Goal: Information Seeking & Learning: Find specific fact

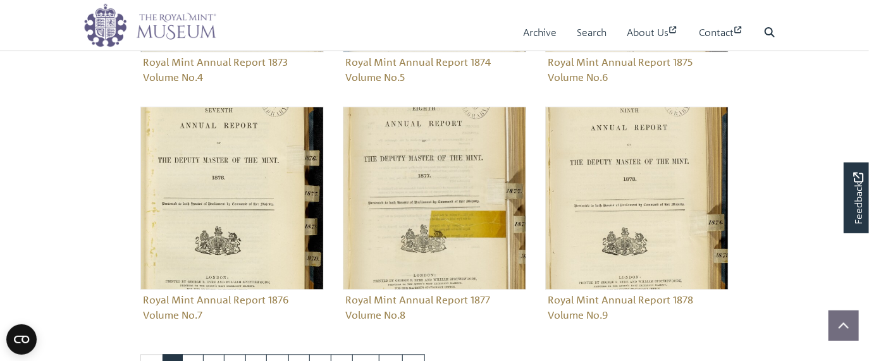
scroll to position [1302, 0]
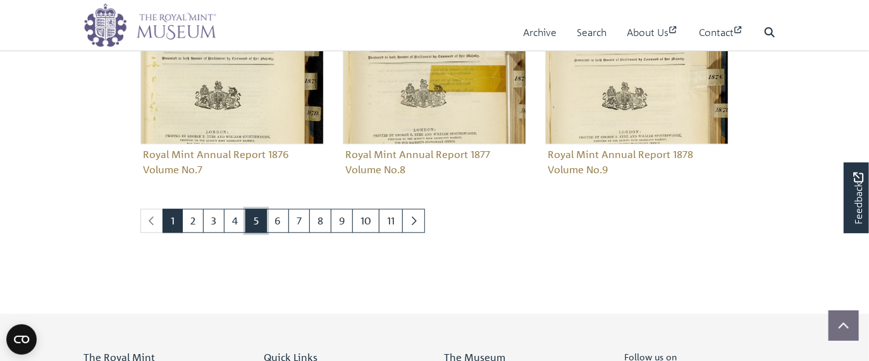
click at [258, 215] on link "5" at bounding box center [257, 221] width 22 height 24
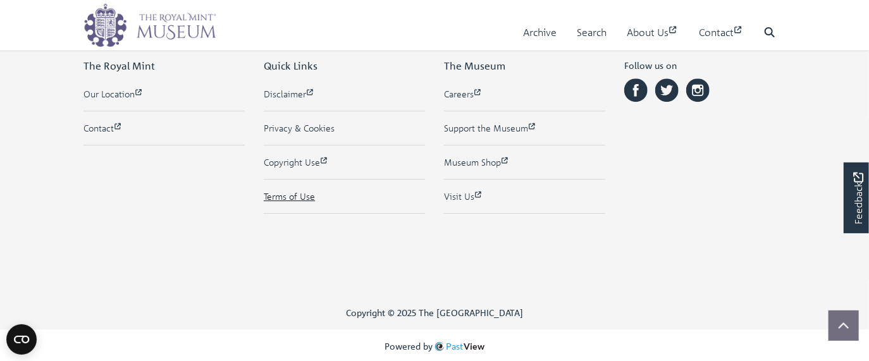
scroll to position [1431, 0]
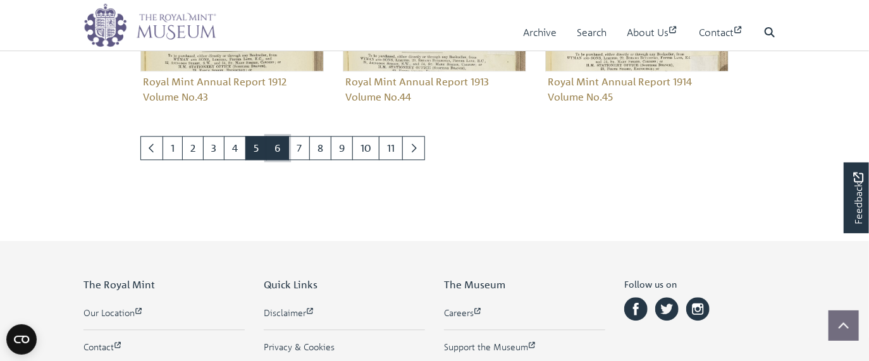
click at [280, 144] on link "6" at bounding box center [277, 148] width 23 height 24
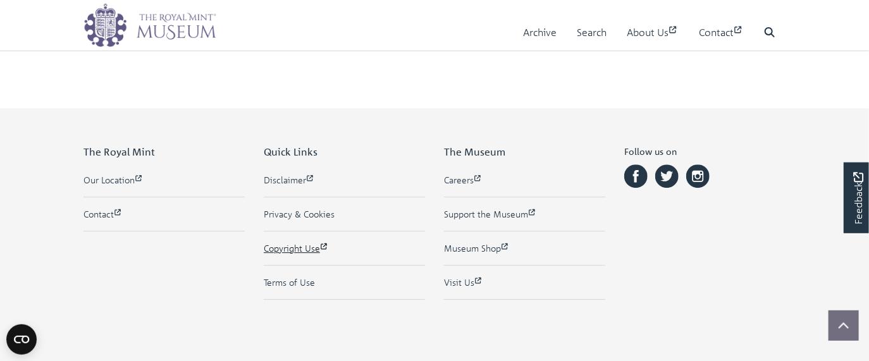
scroll to position [1504, 0]
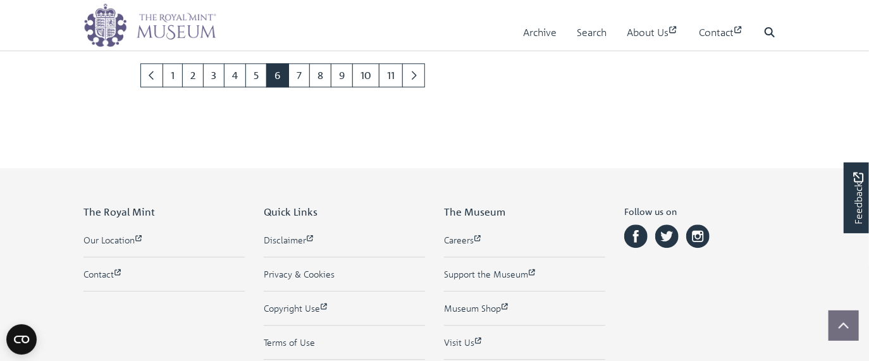
click at [301, 73] on link "7" at bounding box center [300, 75] width 22 height 24
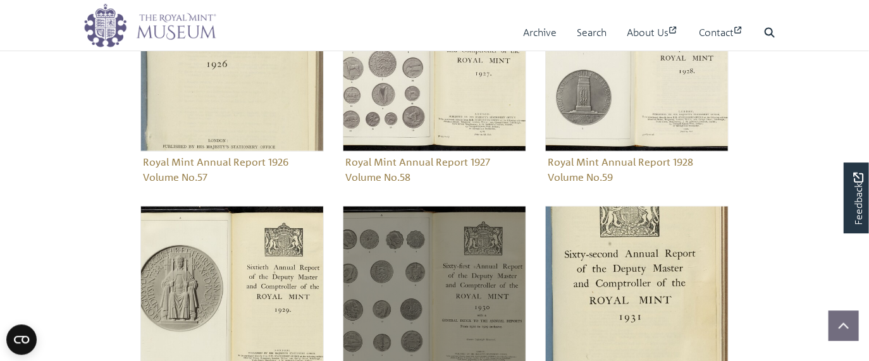
scroll to position [1386, 0]
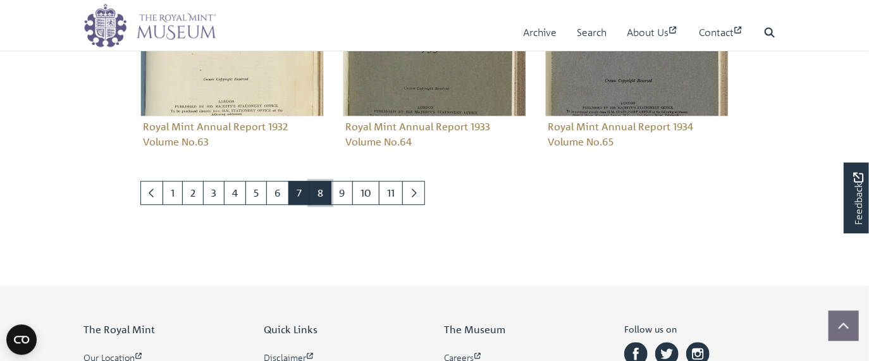
click at [313, 190] on link "8" at bounding box center [320, 193] width 22 height 24
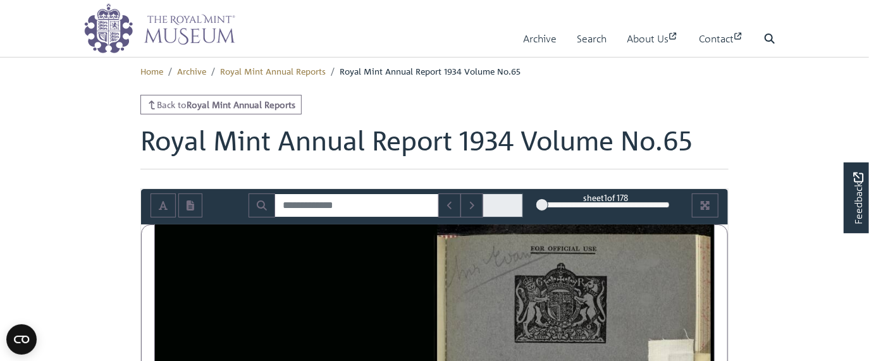
click at [349, 34] on div "Archive Search About Us Contact Search" at bounding box center [516, 38] width 540 height 37
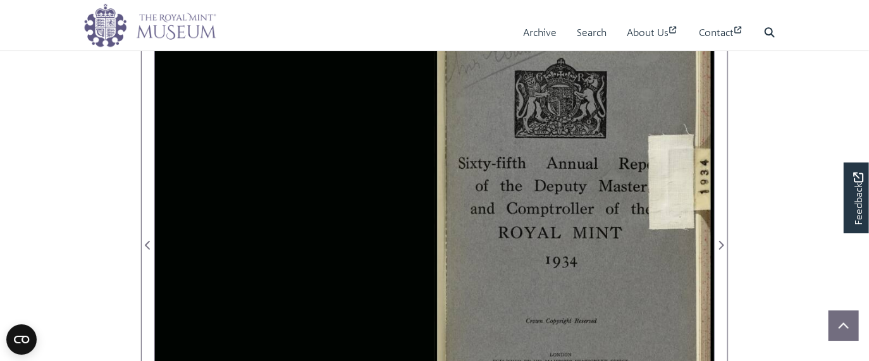
scroll to position [169, 0]
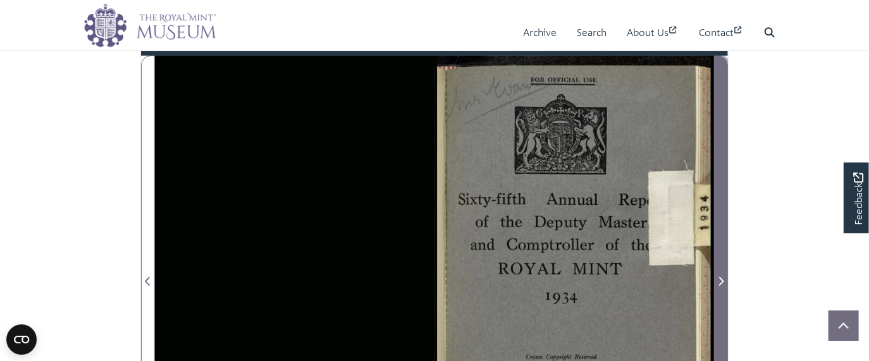
click at [720, 275] on span "Next Page" at bounding box center [721, 281] width 13 height 15
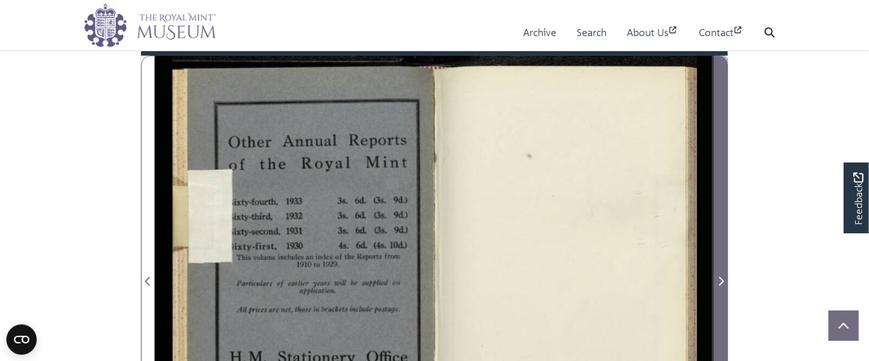
click at [720, 275] on span "Next Page" at bounding box center [721, 281] width 13 height 15
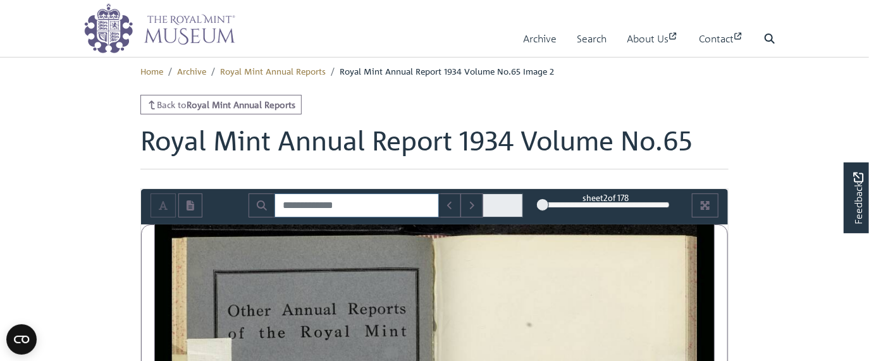
click at [284, 201] on input "Search for" at bounding box center [357, 206] width 165 height 24
click at [260, 201] on icon "Search" at bounding box center [262, 206] width 10 height 10
type input "**********"
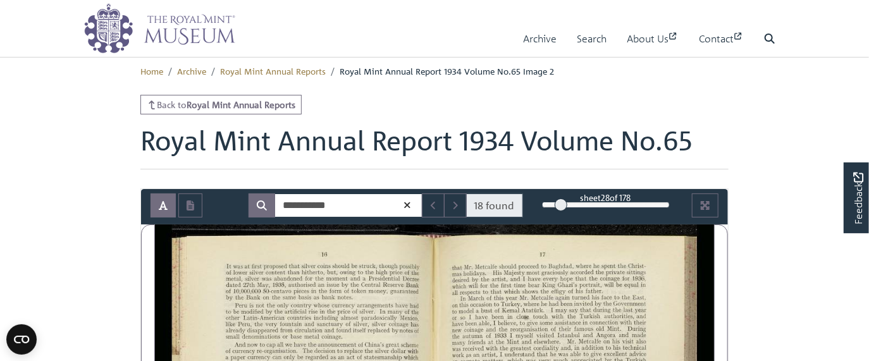
click at [457, 201] on icon "Next Match" at bounding box center [455, 206] width 6 height 10
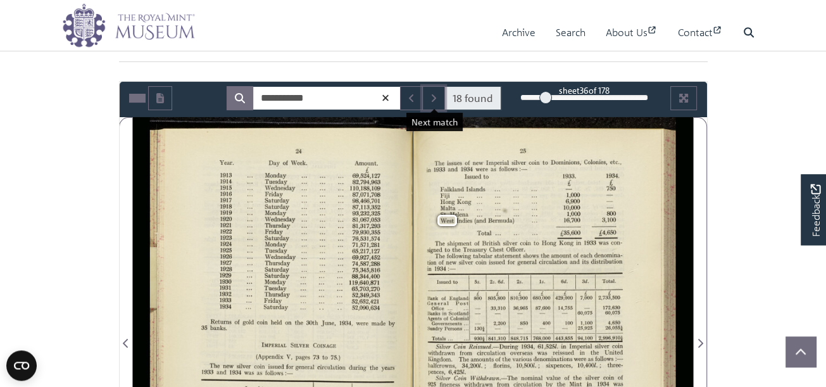
scroll to position [73, 0]
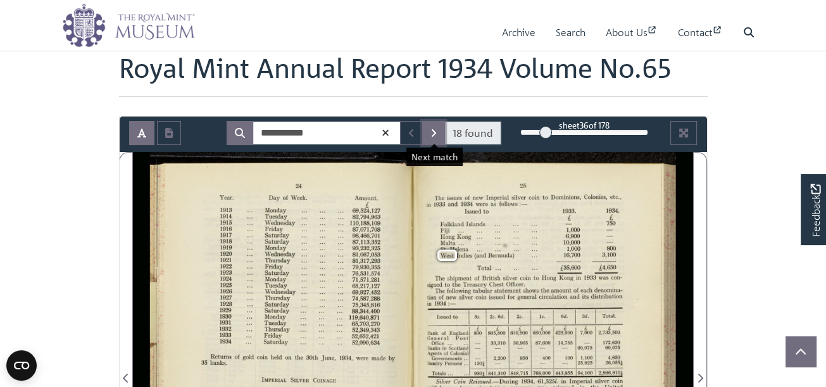
click at [427, 133] on button "Next Match" at bounding box center [433, 133] width 23 height 24
click at [433, 125] on button "Next Match" at bounding box center [433, 133] width 23 height 24
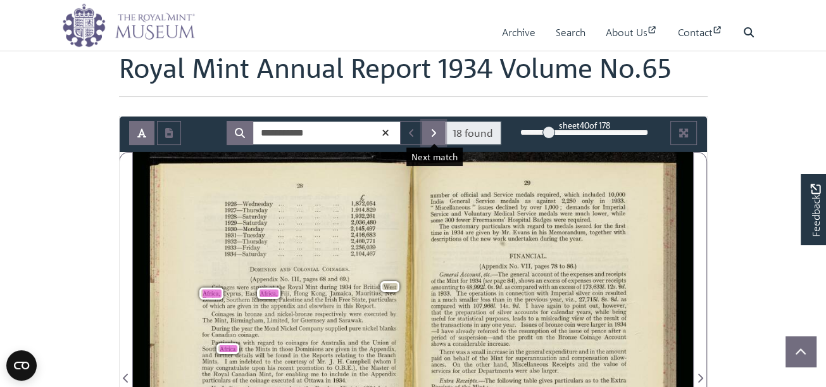
scroll to position [146, 0]
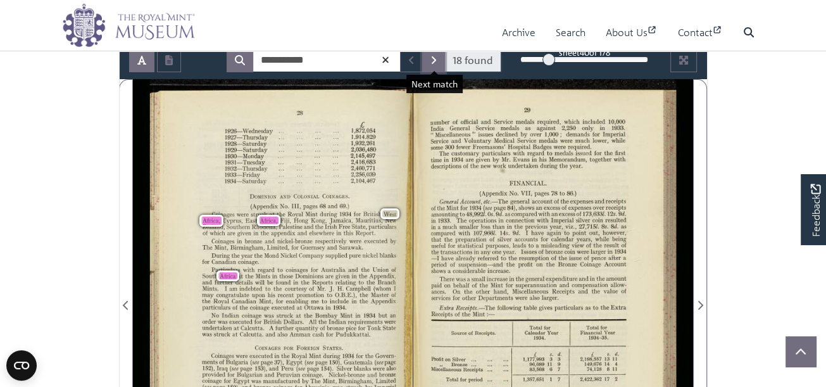
click at [439, 58] on button "Next Match" at bounding box center [433, 60] width 23 height 24
click at [791, 30] on nav "Menu Archive Search About Us Contact Search" at bounding box center [413, 25] width 826 height 51
click at [435, 58] on icon "Next Match" at bounding box center [434, 60] width 4 height 8
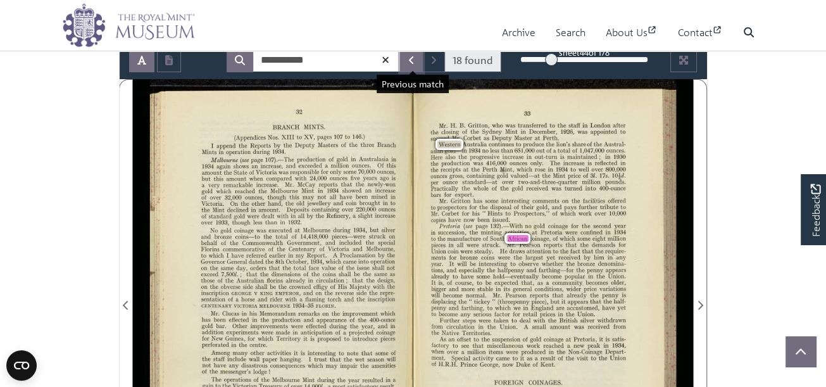
click at [409, 58] on button "Previous Match" at bounding box center [411, 60] width 23 height 24
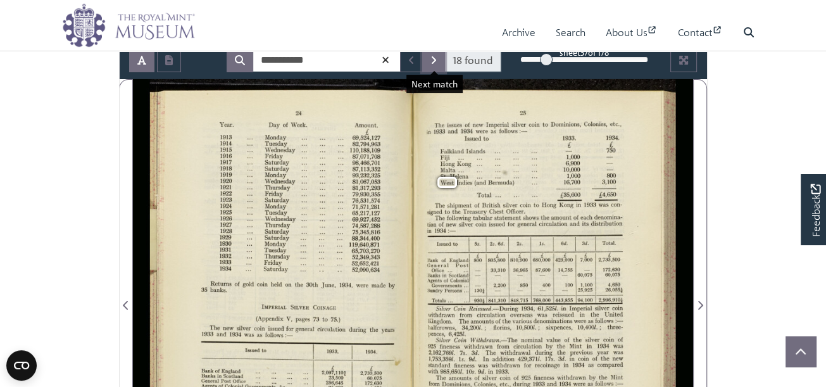
click at [428, 56] on button "Next Match" at bounding box center [433, 60] width 23 height 24
click at [432, 62] on icon "Next Match" at bounding box center [433, 60] width 6 height 10
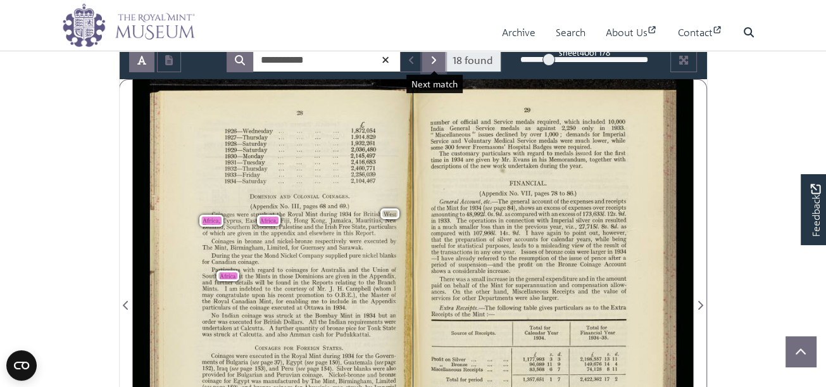
click at [432, 62] on icon "Next Match" at bounding box center [433, 60] width 6 height 10
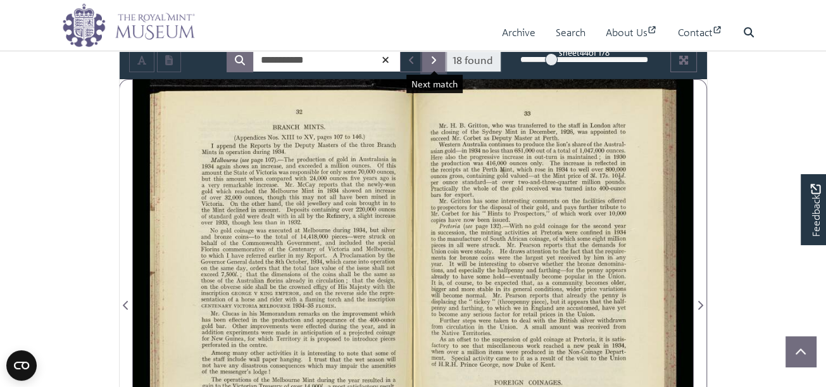
click at [432, 62] on icon "Next Match" at bounding box center [433, 60] width 6 height 10
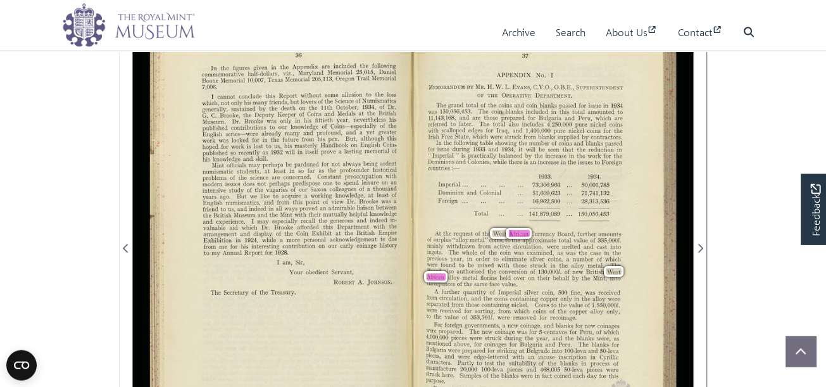
scroll to position [146, 0]
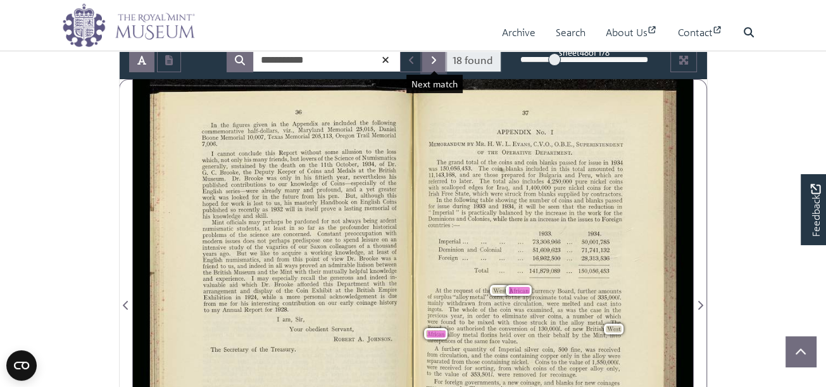
click at [430, 60] on button "Next Match" at bounding box center [433, 60] width 23 height 24
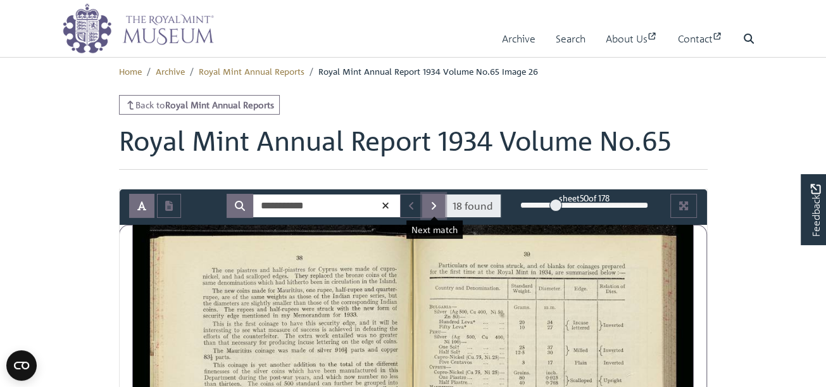
click at [439, 208] on button "Next Match" at bounding box center [433, 206] width 23 height 24
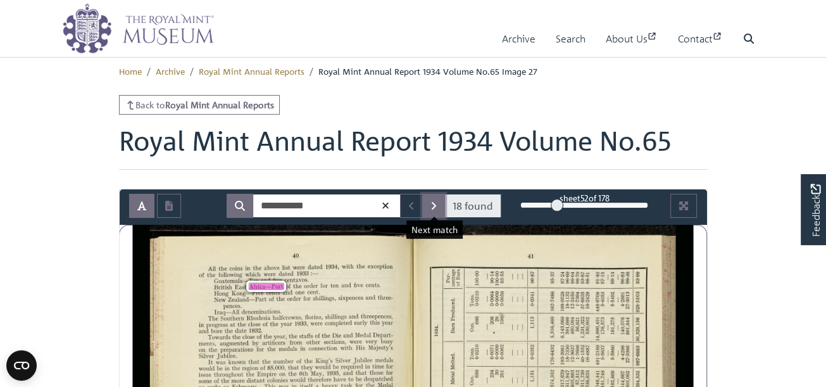
click at [435, 204] on icon "Next Match" at bounding box center [433, 206] width 6 height 10
click at [440, 203] on button "Next Match" at bounding box center [433, 206] width 23 height 24
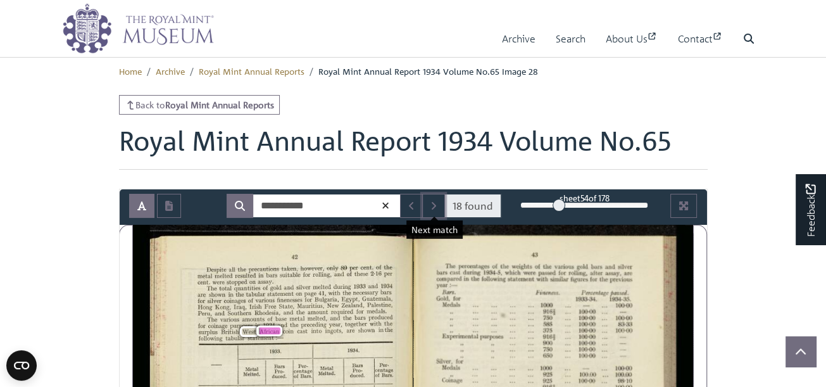
scroll to position [218, 0]
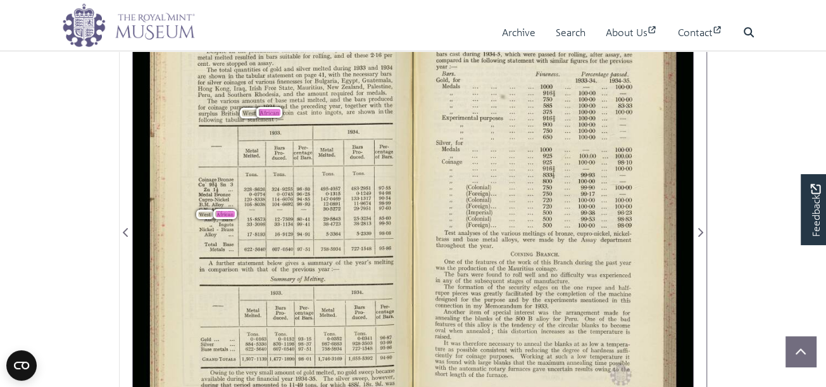
click at [599, 361] on div "It was therefore necessary to anneal the blanks at as low a tempera— tllre as p…" at bounding box center [532, 358] width 194 height 37
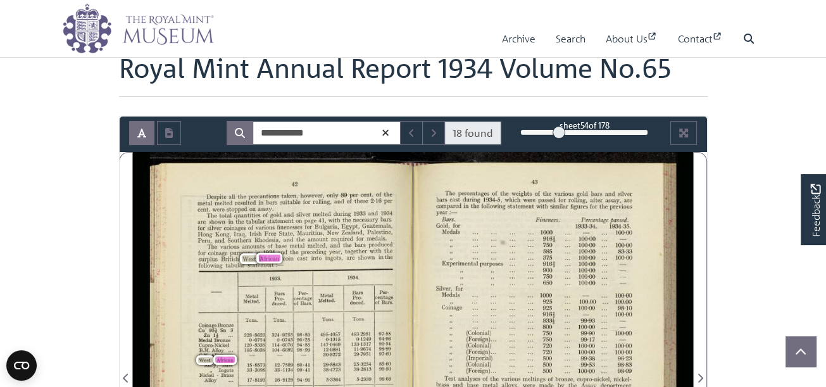
scroll to position [0, 0]
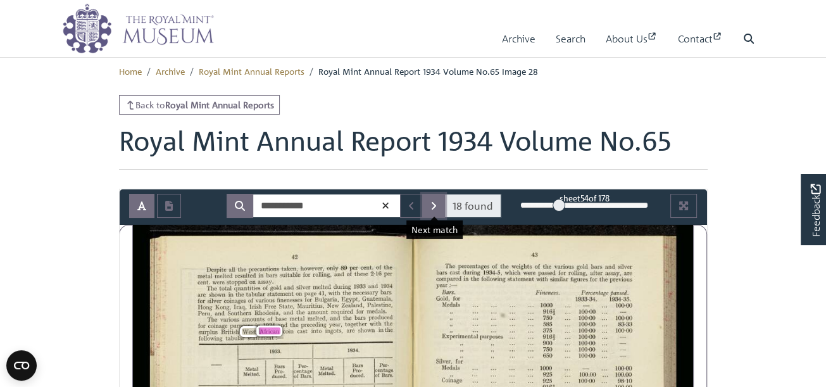
click at [435, 204] on icon "Next Match" at bounding box center [434, 206] width 4 height 8
click at [433, 201] on icon "Next Match" at bounding box center [433, 206] width 6 height 10
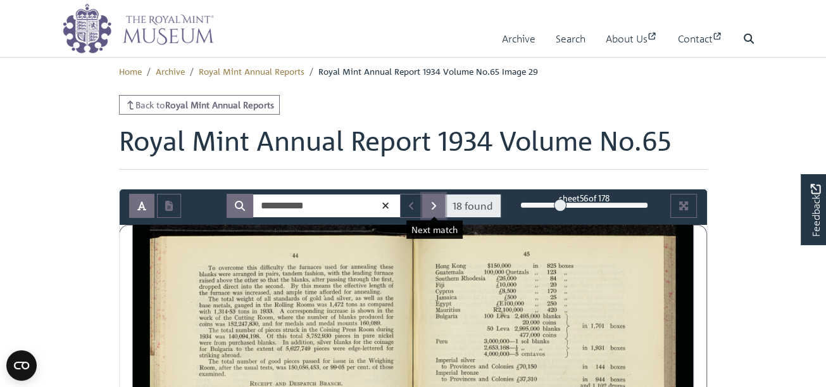
click at [432, 208] on button "Next Match" at bounding box center [433, 206] width 23 height 24
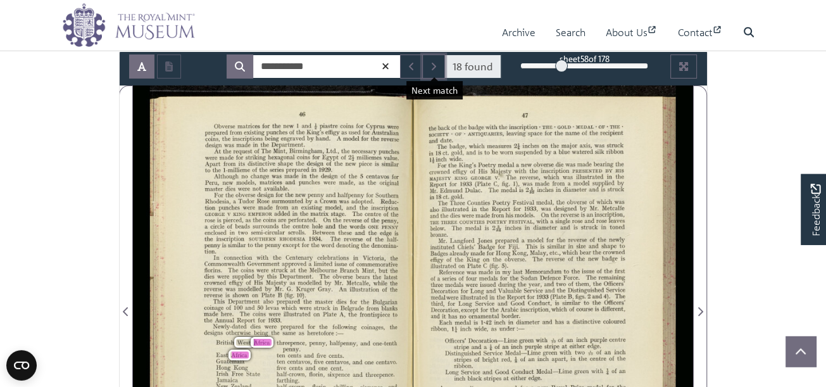
scroll to position [218, 0]
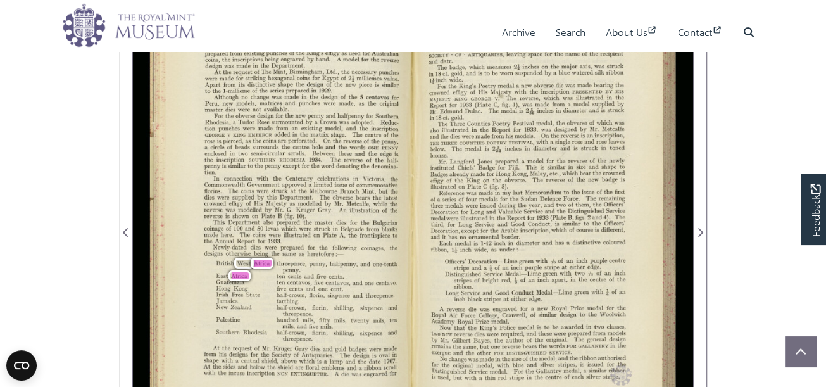
click at [279, 361] on div "At the request of Mr. Kruger Gray dies and gold badges were made from his deSIg…" at bounding box center [300, 361] width 193 height 32
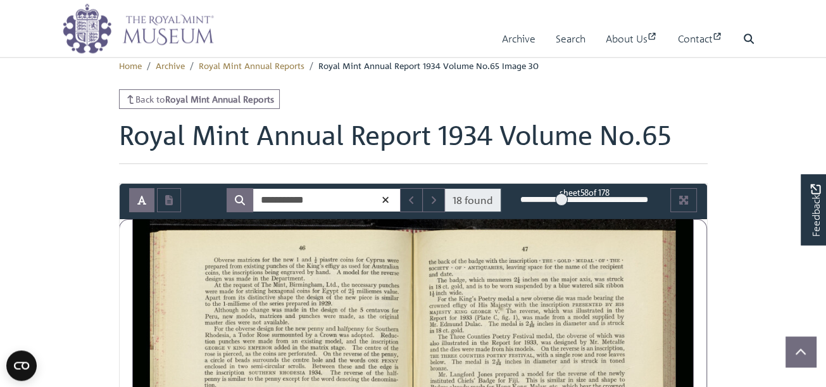
scroll to position [0, 0]
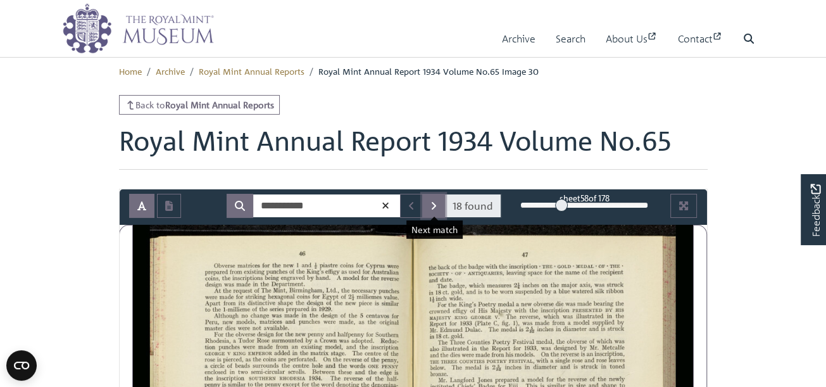
click at [429, 204] on button "Next Match" at bounding box center [433, 206] width 23 height 24
click at [428, 205] on button "Next Match" at bounding box center [433, 206] width 23 height 24
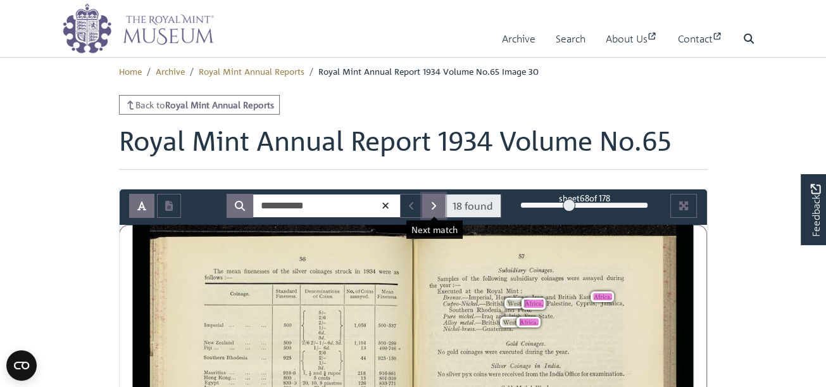
click at [425, 199] on button "Next Match" at bounding box center [433, 206] width 23 height 24
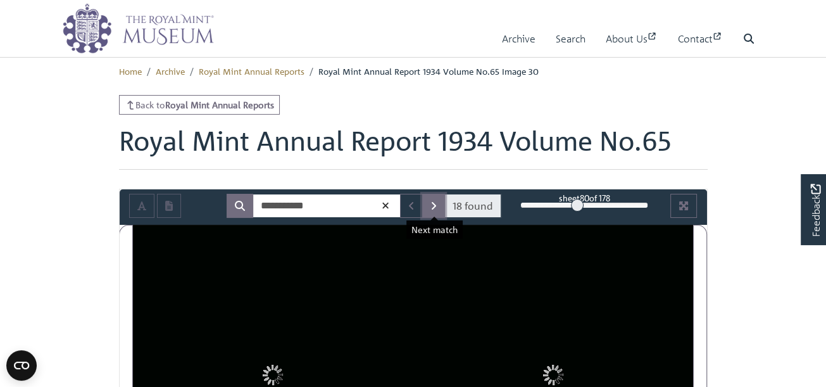
click at [425, 197] on button "Next Match" at bounding box center [433, 206] width 23 height 24
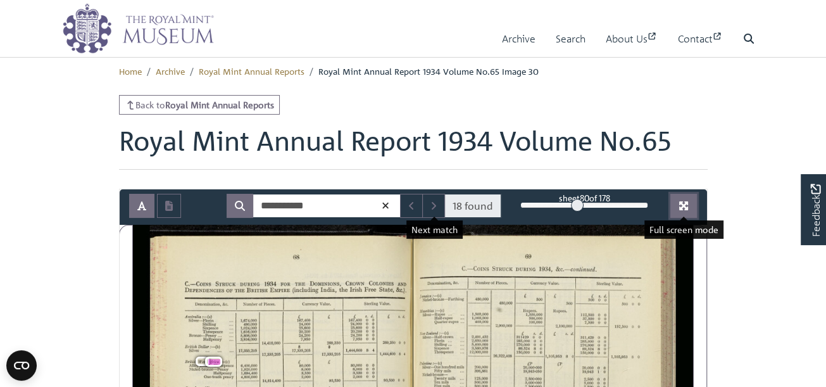
click at [687, 204] on icon "Full screen mode" at bounding box center [683, 206] width 10 height 10
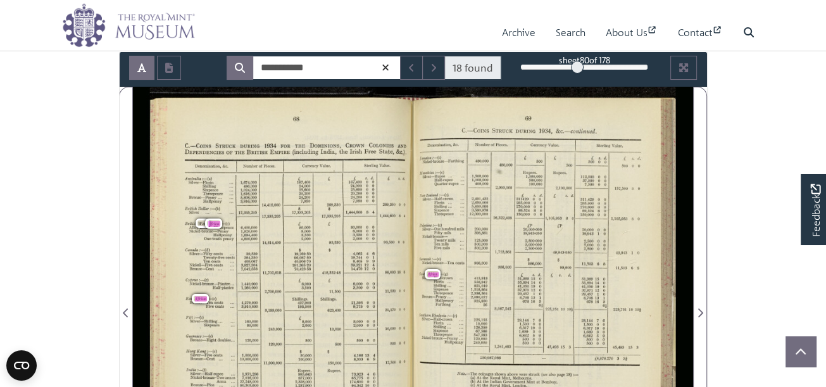
scroll to position [146, 0]
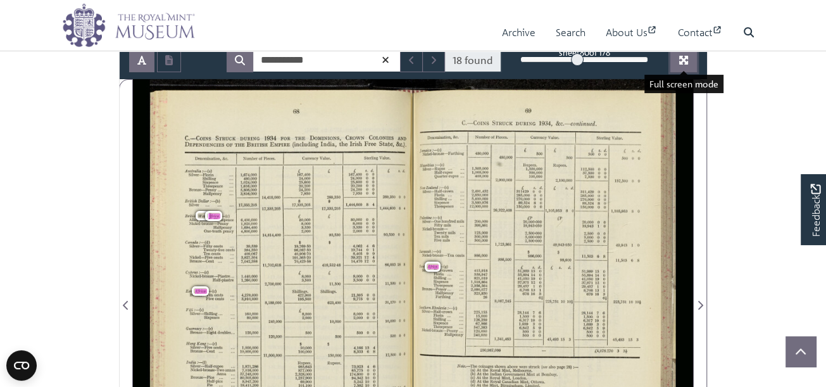
click at [685, 54] on button "Full screen mode" at bounding box center [683, 60] width 27 height 24
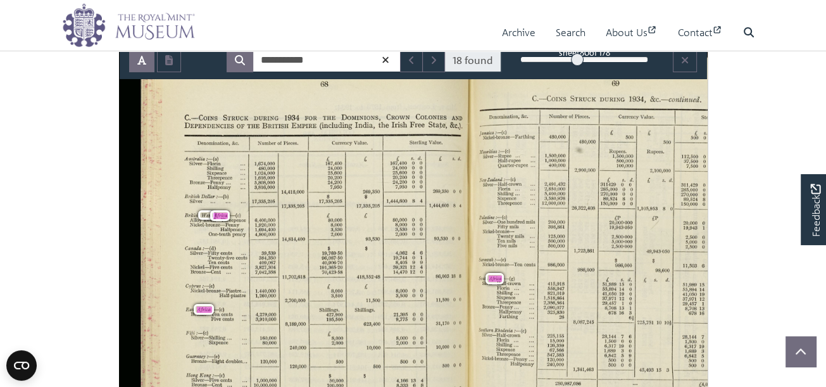
scroll to position [81, 0]
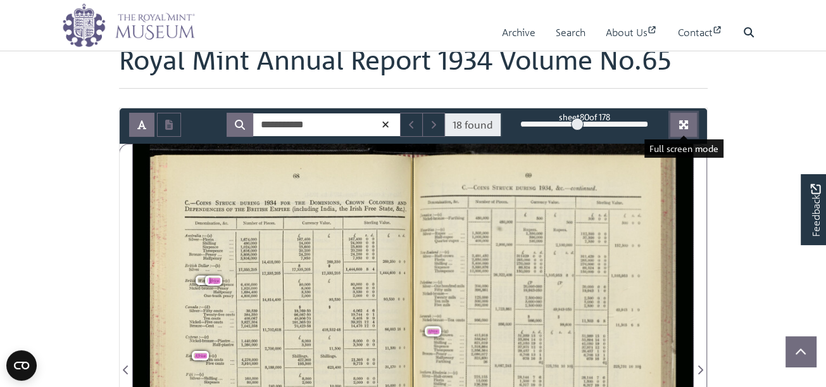
click at [681, 128] on icon "Full screen mode" at bounding box center [683, 124] width 9 height 9
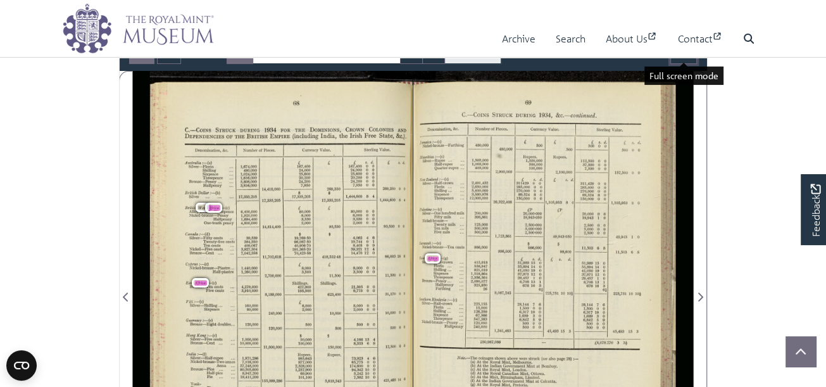
scroll to position [0, 0]
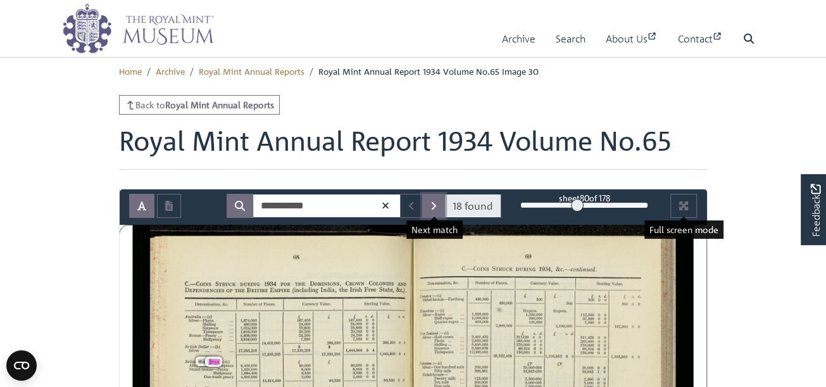
click at [439, 204] on button "Next Match" at bounding box center [433, 206] width 23 height 24
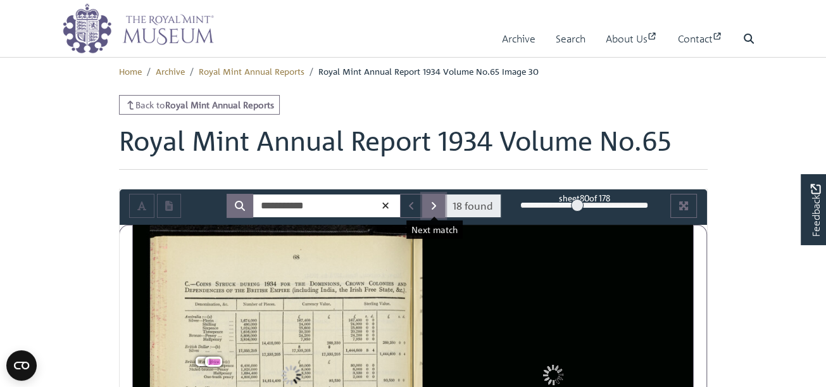
click at [439, 204] on button "Next Match" at bounding box center [433, 206] width 23 height 24
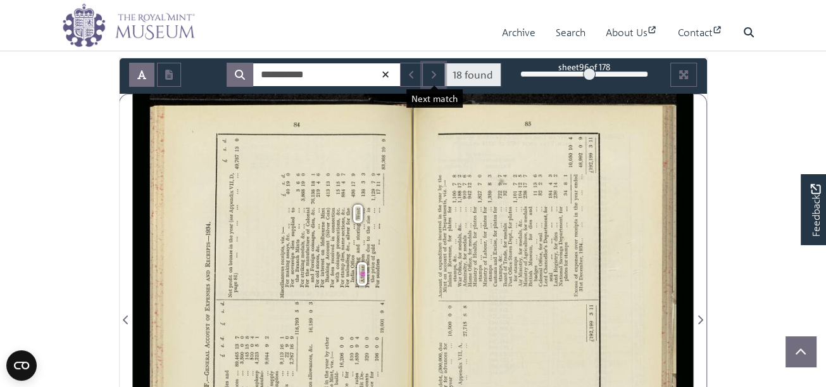
scroll to position [73, 0]
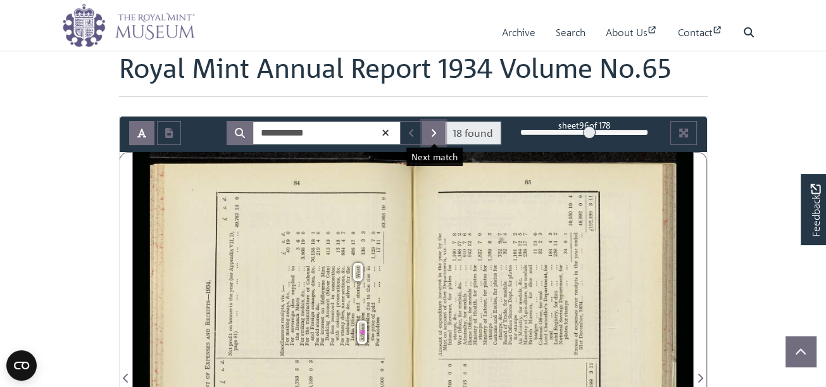
click at [445, 132] on button "Next Match" at bounding box center [433, 133] width 23 height 24
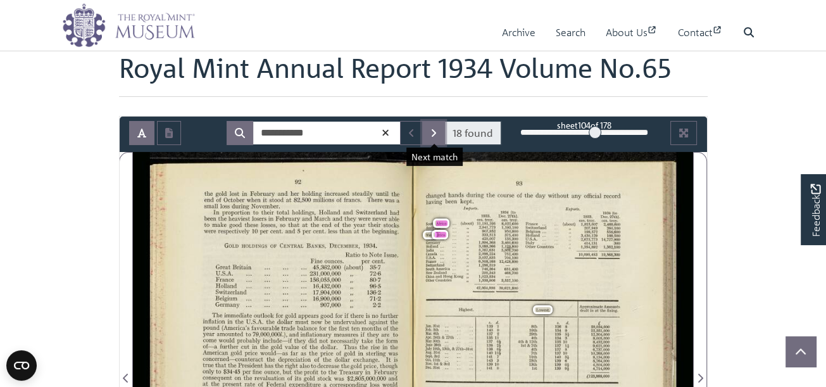
click at [438, 130] on button "Next Match" at bounding box center [433, 133] width 23 height 24
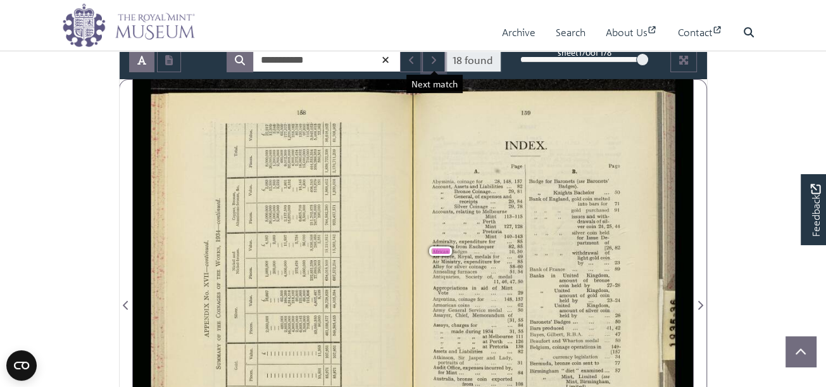
scroll to position [218, 0]
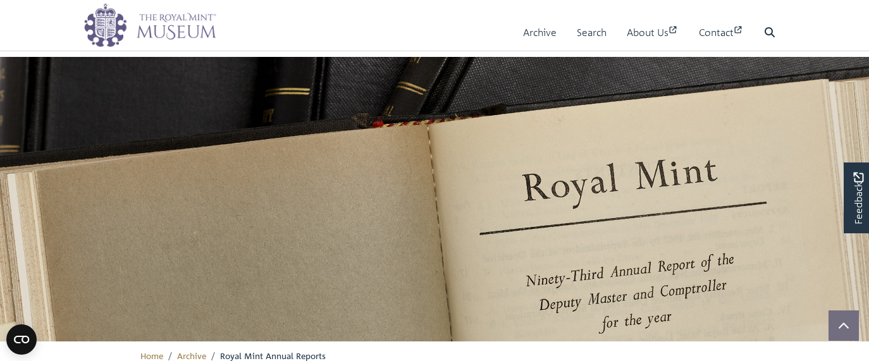
scroll to position [292, 0]
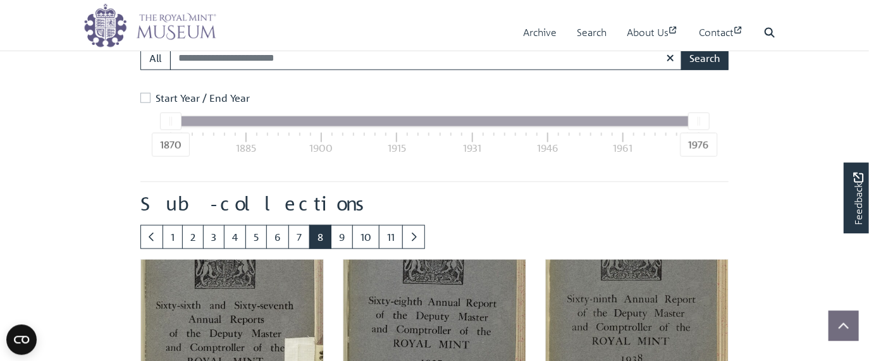
scroll to position [803, 0]
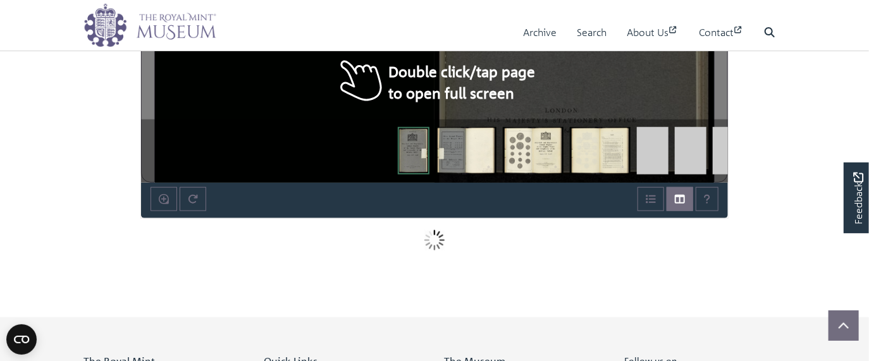
scroll to position [364, 0]
